Goal: Task Accomplishment & Management: Manage account settings

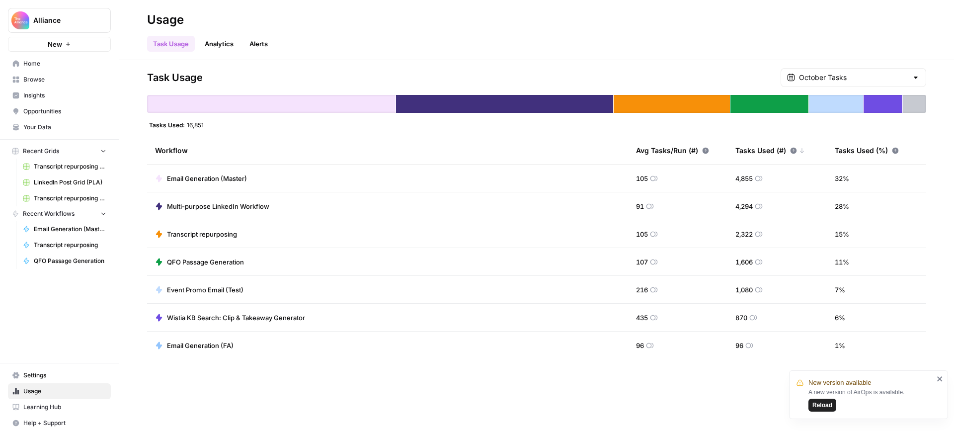
click at [67, 373] on span "Settings" at bounding box center [64, 375] width 83 height 9
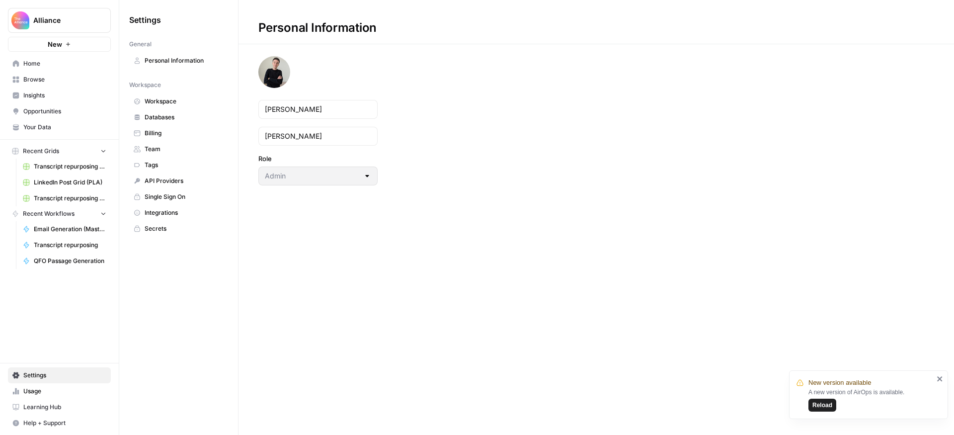
click at [158, 147] on span "Team" at bounding box center [184, 149] width 79 height 9
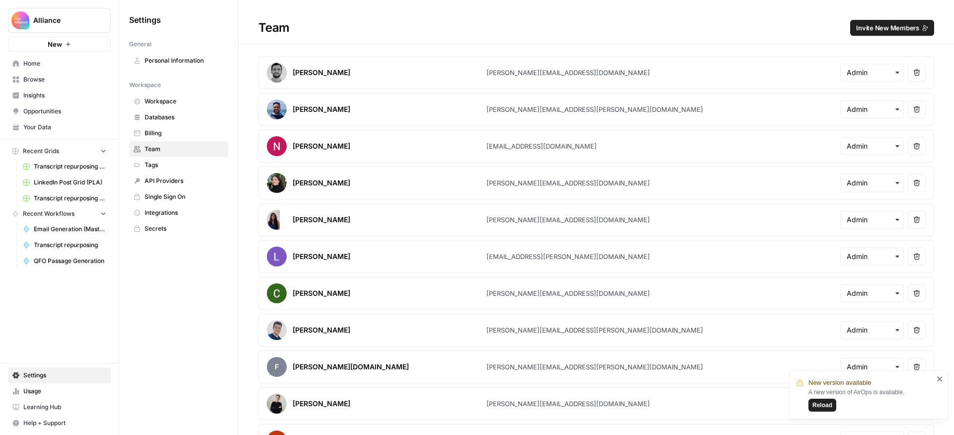
click at [891, 27] on span "Invite New Members" at bounding box center [888, 28] width 63 height 10
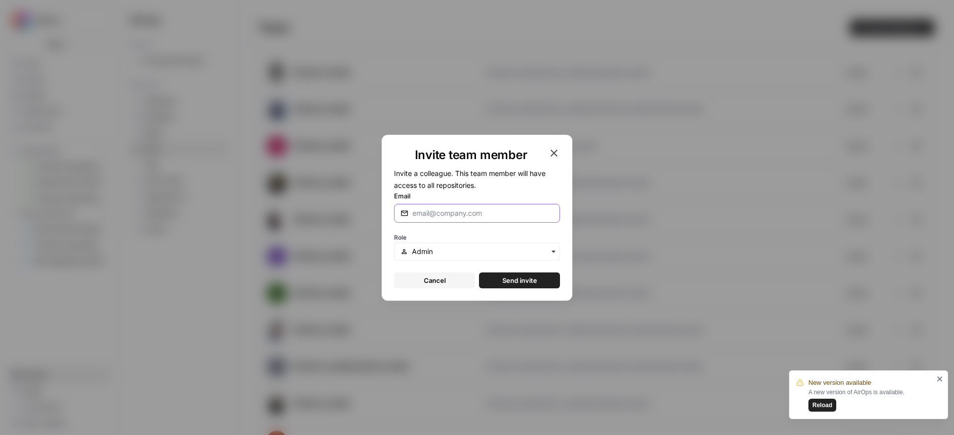
click at [490, 214] on input "Email" at bounding box center [483, 213] width 141 height 10
paste input "[PERSON_NAME][EMAIL_ADDRESS][DOMAIN_NAME]"
type input "[PERSON_NAME][EMAIL_ADDRESS][DOMAIN_NAME]"
click at [458, 250] on input "text" at bounding box center [483, 252] width 142 height 10
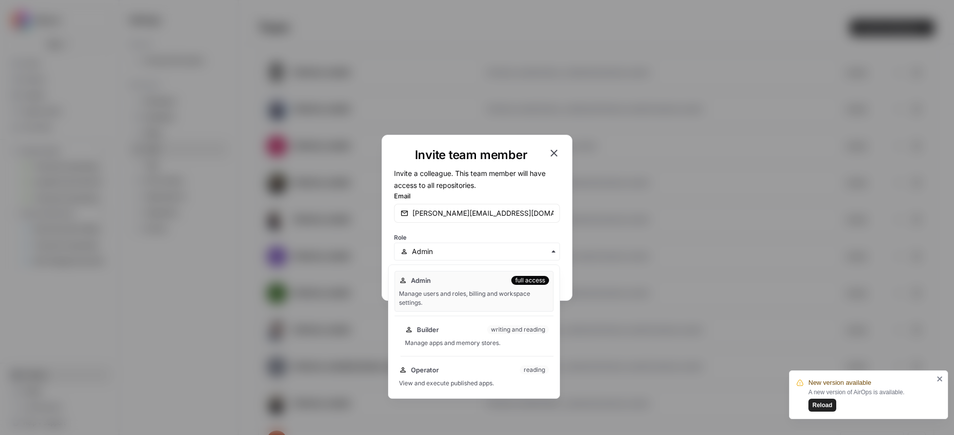
click at [446, 339] on div "Manage apps and memory stores." at bounding box center [477, 343] width 144 height 9
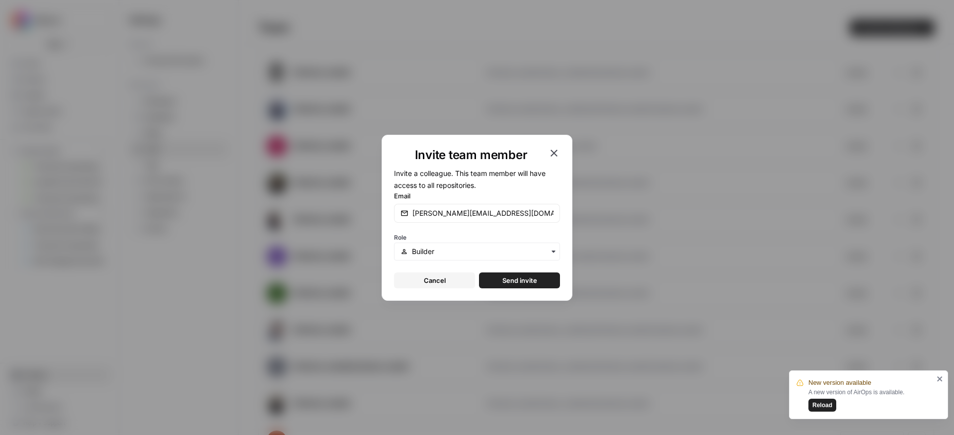
click at [533, 280] on span "Send invite" at bounding box center [520, 280] width 35 height 10
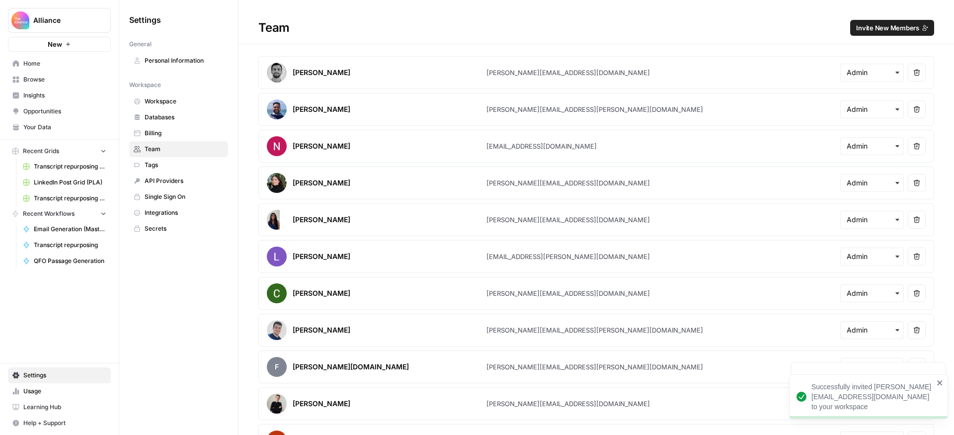
click at [878, 29] on span "Invite New Members" at bounding box center [888, 28] width 63 height 10
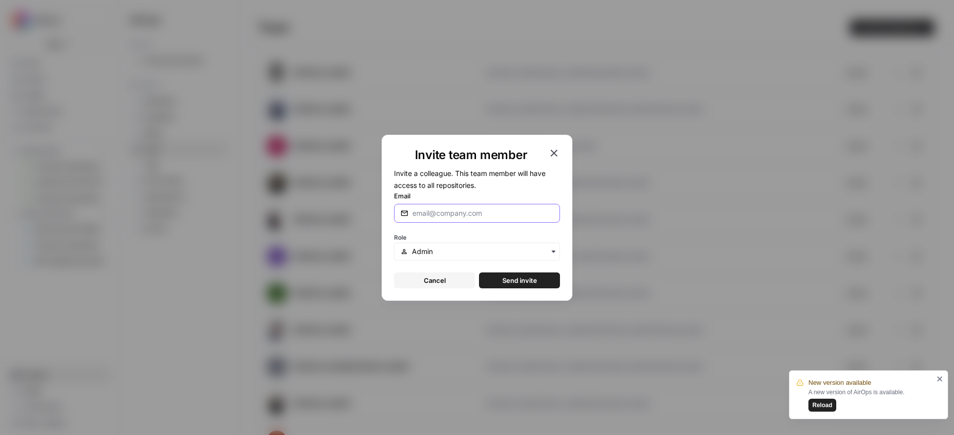
click at [492, 216] on input "Email" at bounding box center [483, 213] width 141 height 10
paste input "[PERSON_NAME][EMAIL_ADDRESS][DOMAIN_NAME]"
type input "[PERSON_NAME][EMAIL_ADDRESS][DOMAIN_NAME]"
click at [476, 253] on input "text" at bounding box center [483, 252] width 142 height 10
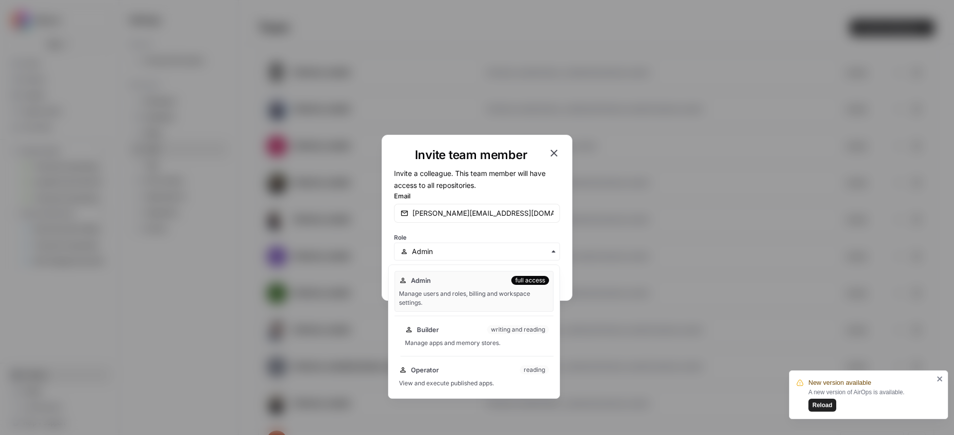
click at [473, 341] on div "Manage apps and memory stores." at bounding box center [477, 343] width 144 height 9
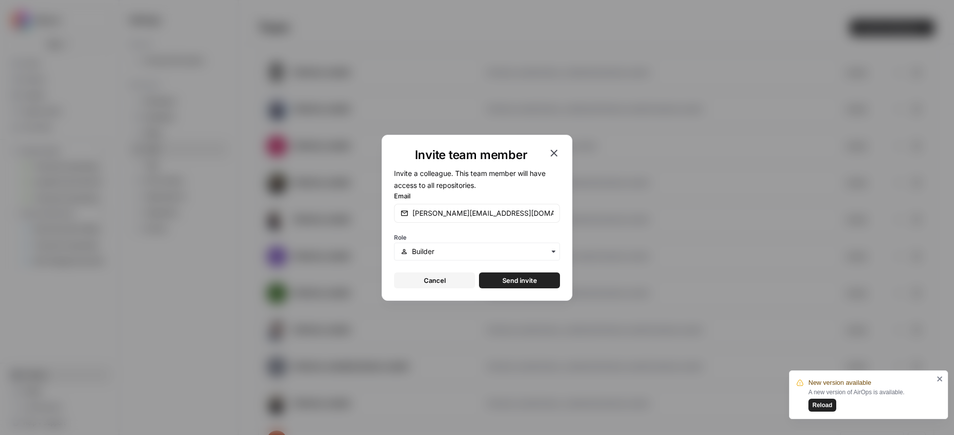
click at [525, 278] on span "Send invite" at bounding box center [520, 280] width 35 height 10
